Goal: Information Seeking & Learning: Find specific fact

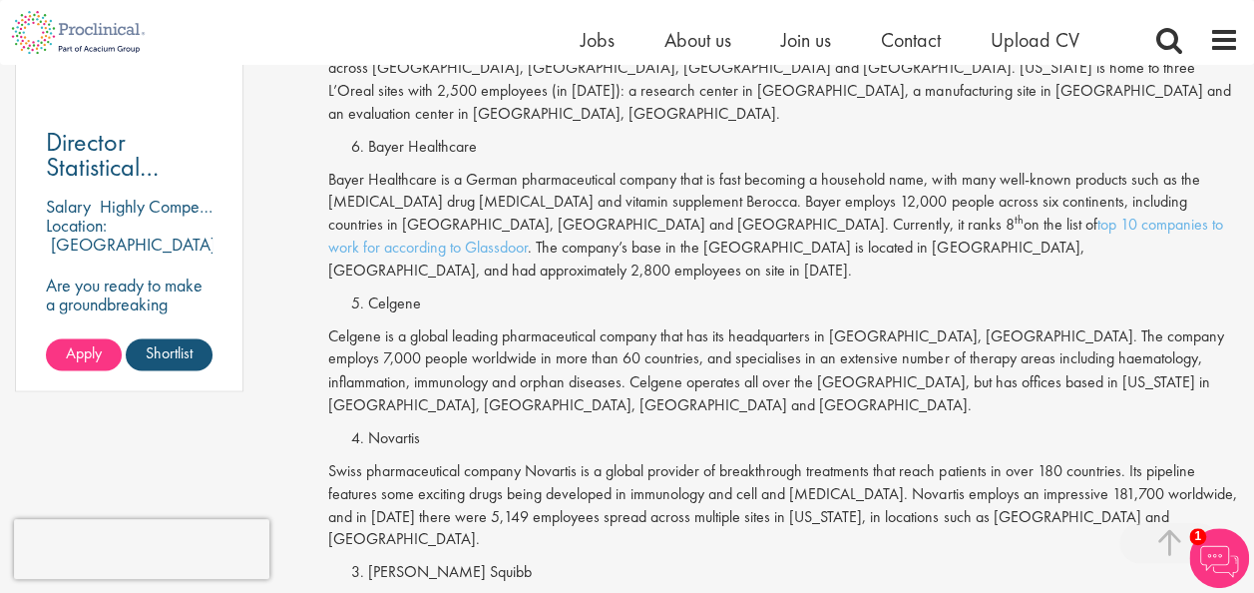
scroll to position [1499, 0]
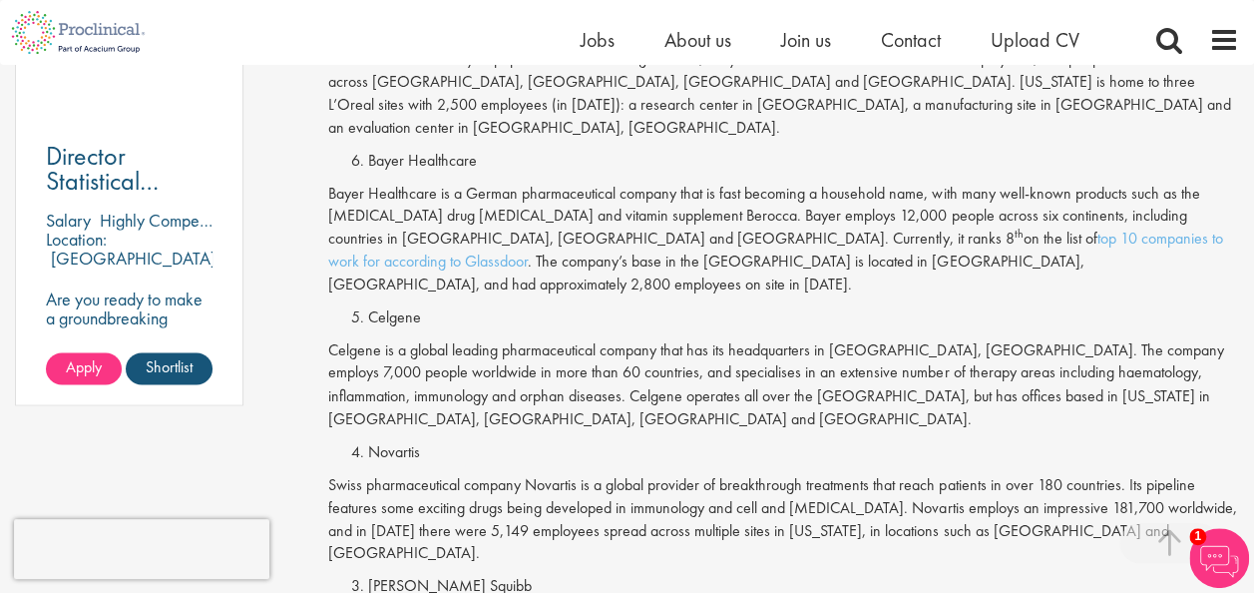
click at [398, 237] on div "Hailed as a life science hub, [US_STATE] is the home to an impressive collectio…" at bounding box center [783, 298] width 911 height 1866
click at [398, 306] on li "Celgene" at bounding box center [803, 317] width 871 height 23
copy li "Celgene"
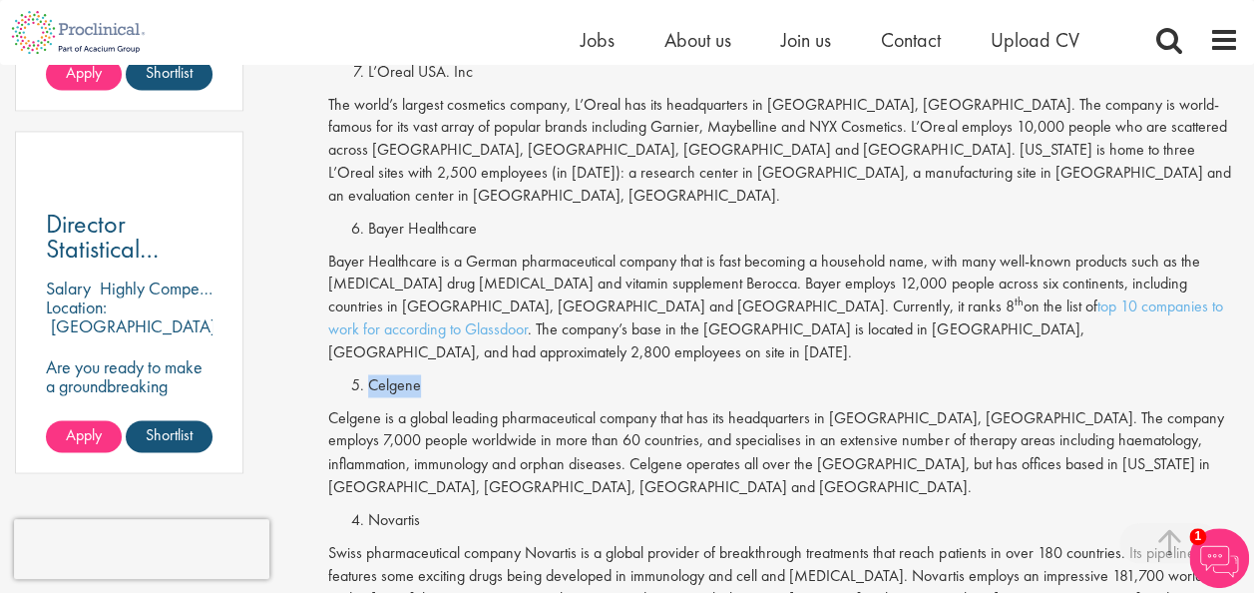
scroll to position [1399, 0]
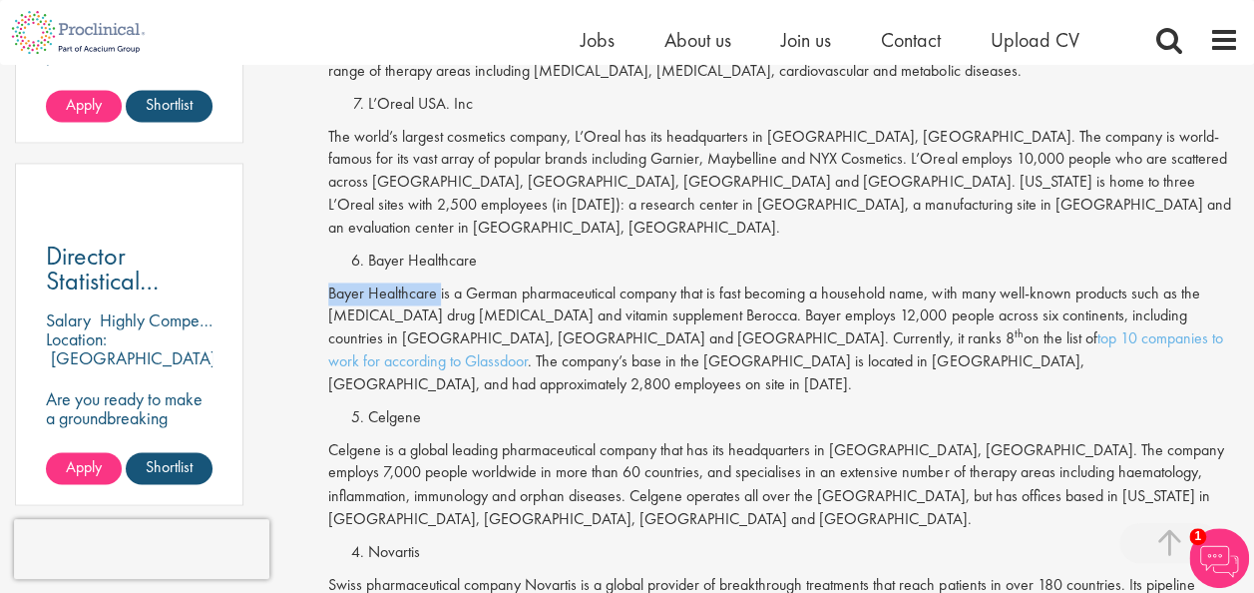
drag, startPoint x: 330, startPoint y: 227, endPoint x: 439, endPoint y: 227, distance: 108.8
click at [439, 282] on p "Bayer Healthcare is a German pharmaceutical company that is fast becoming a hou…" at bounding box center [783, 339] width 911 height 114
copy p "Bayer Healthcare"
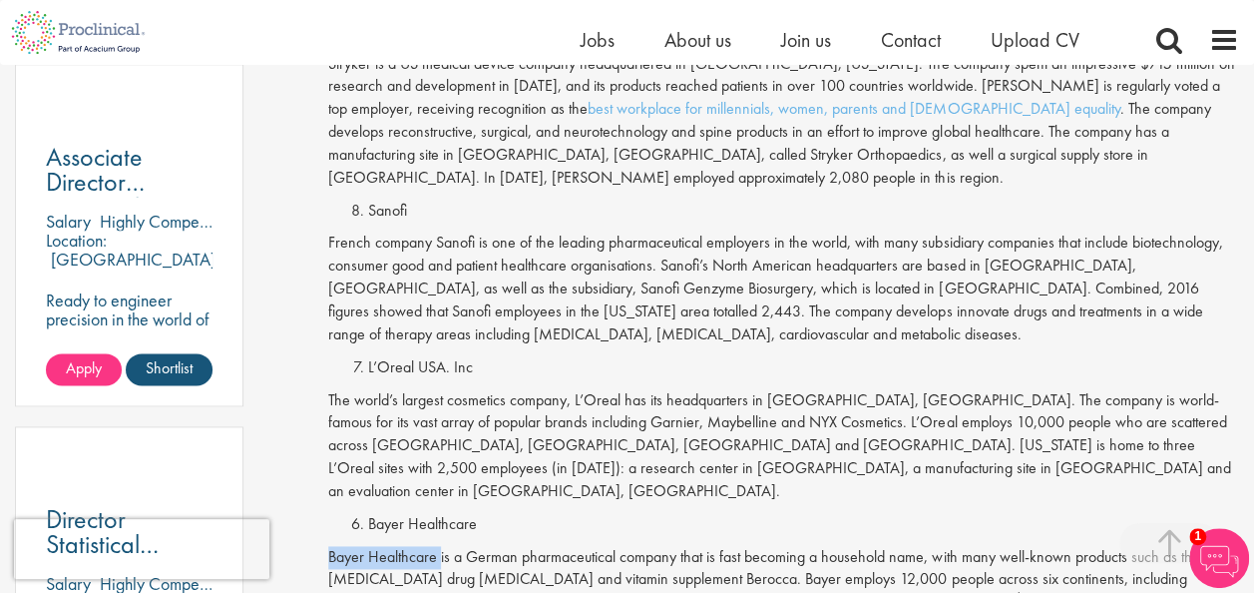
scroll to position [1000, 0]
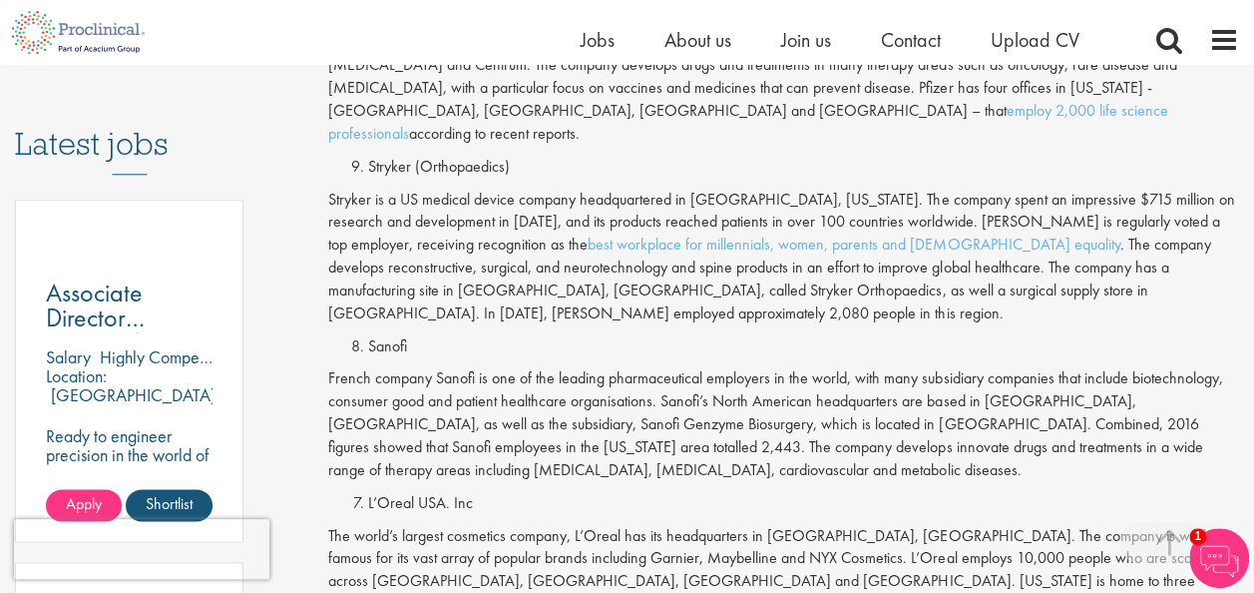
click at [386, 335] on li "Sanofi" at bounding box center [803, 346] width 871 height 23
copy li "Sanofi"
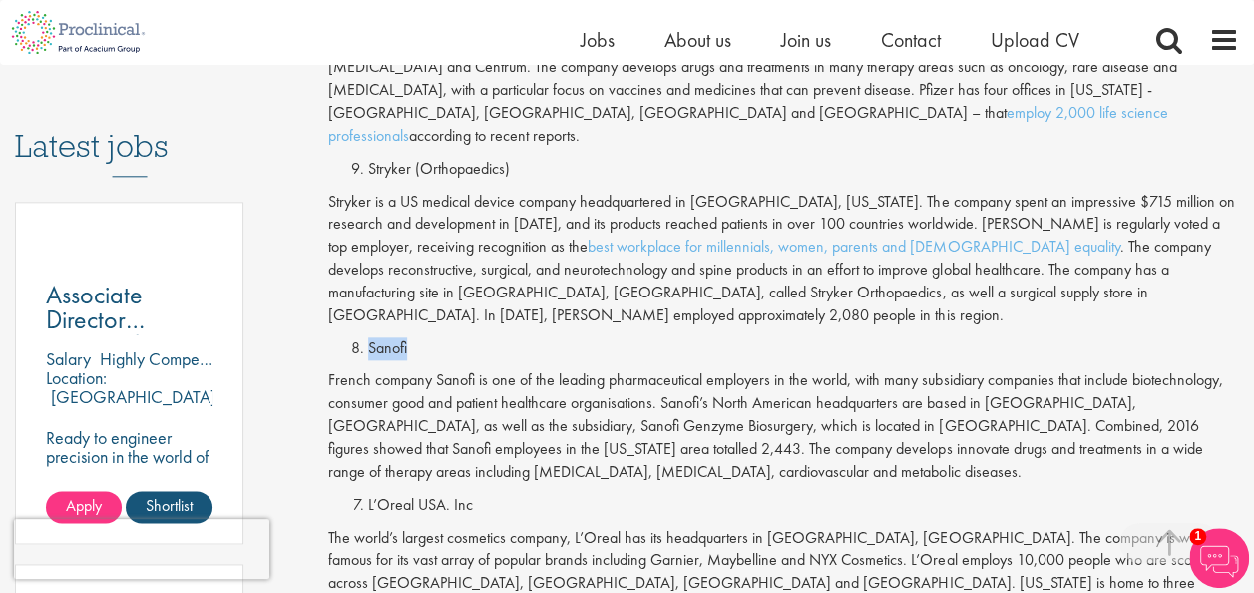
scroll to position [800, 0]
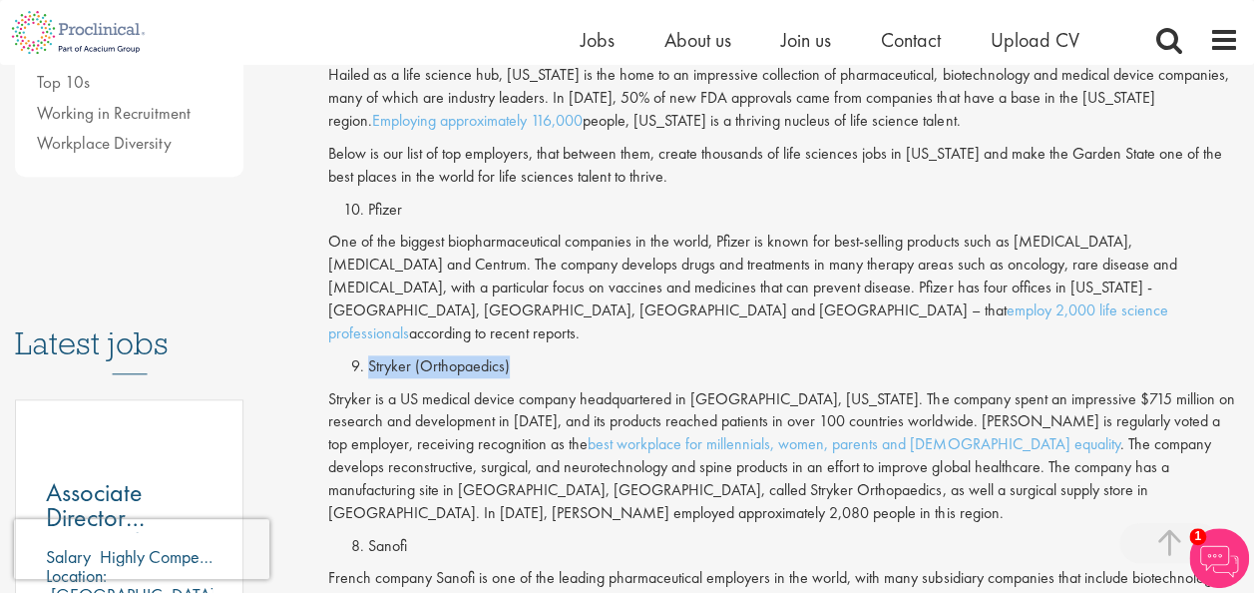
drag, startPoint x: 366, startPoint y: 341, endPoint x: 527, endPoint y: 346, distance: 160.7
click at [527, 355] on li "Stryker (Orthopaedics)" at bounding box center [803, 366] width 871 height 23
copy li "Stryker (Orthopaedics)"
click at [392, 208] on li "Pfizer" at bounding box center [803, 210] width 871 height 23
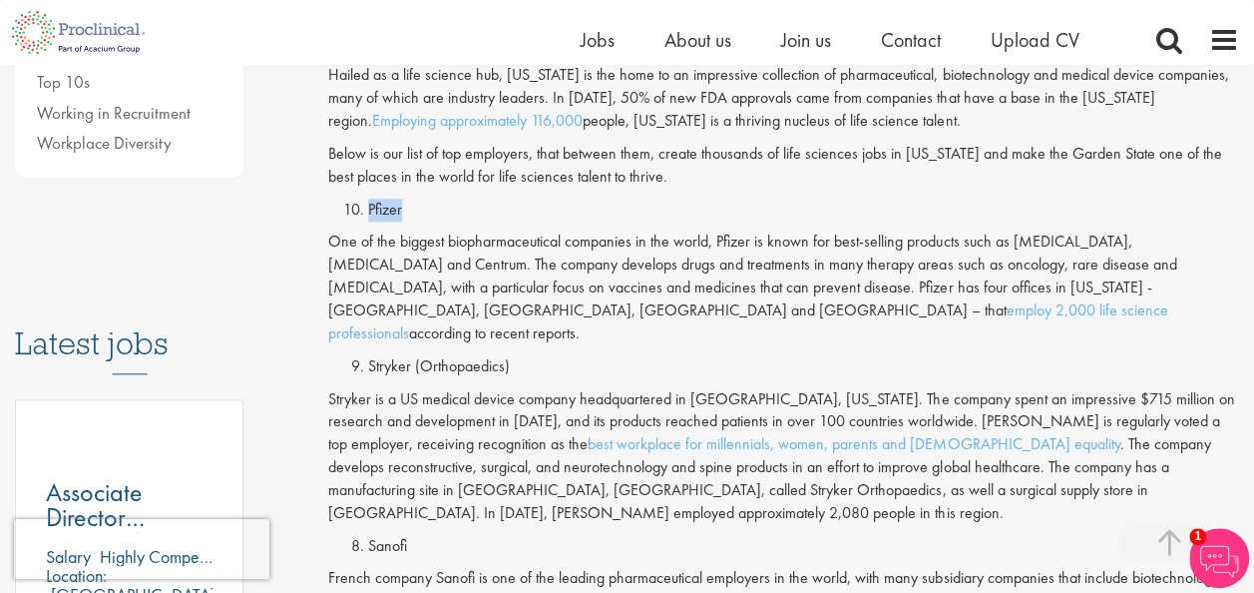
copy li "Pfizer"
